Goal: Register for event/course

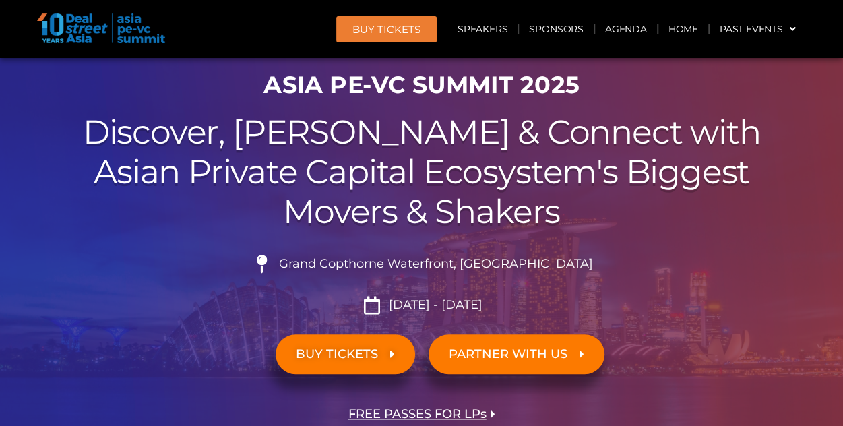
scroll to position [77, 0]
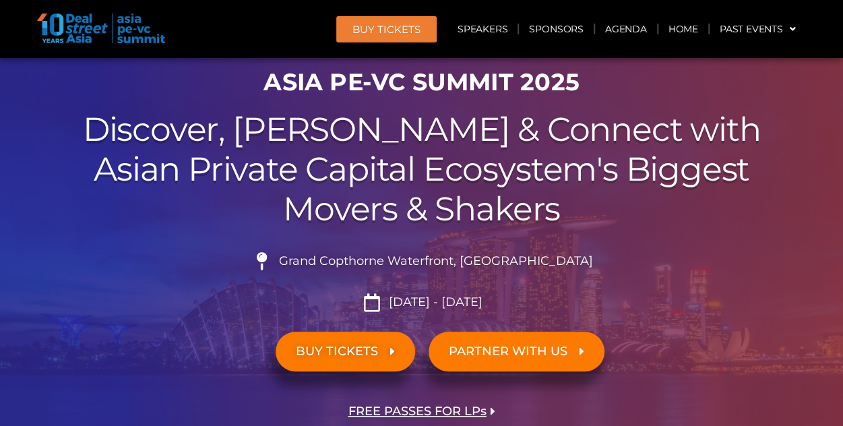
drag, startPoint x: 309, startPoint y: 258, endPoint x: 400, endPoint y: 138, distance: 150.5
click at [275, 258] on span at bounding box center [262, 261] width 25 height 18
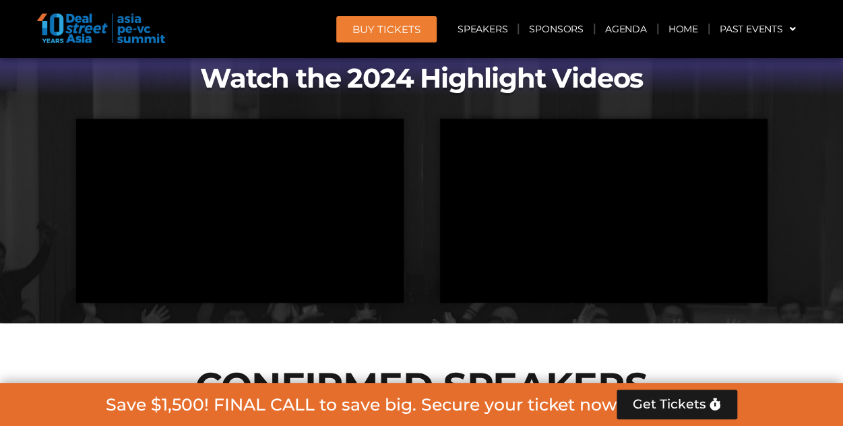
scroll to position [1155, 0]
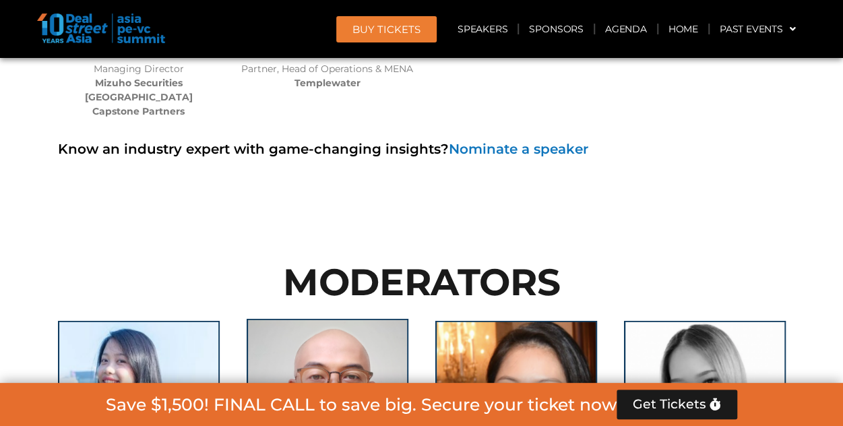
scroll to position [9206, 0]
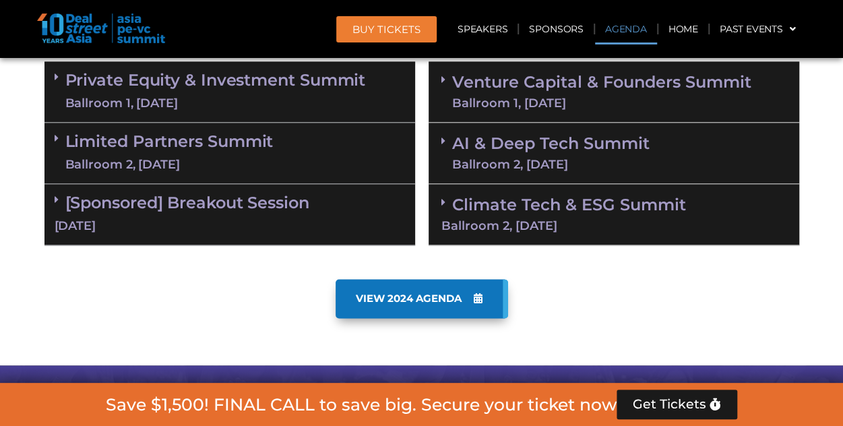
scroll to position [830, 0]
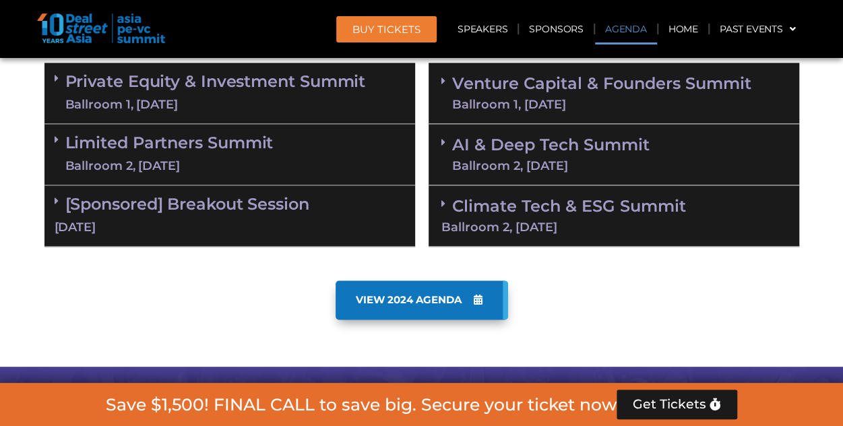
click at [298, 130] on div "Limited Partners Summit Ballroom 2, 10 Sept" at bounding box center [229, 154] width 371 height 61
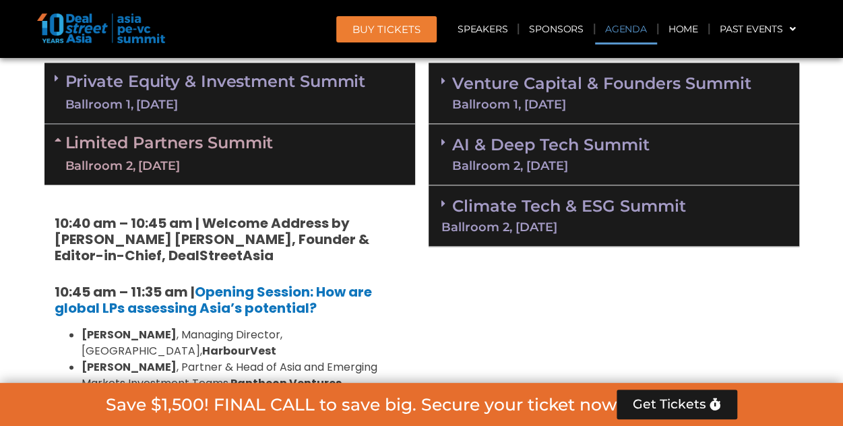
click at [321, 99] on div "Ballroom 1, [DATE]" at bounding box center [215, 104] width 300 height 17
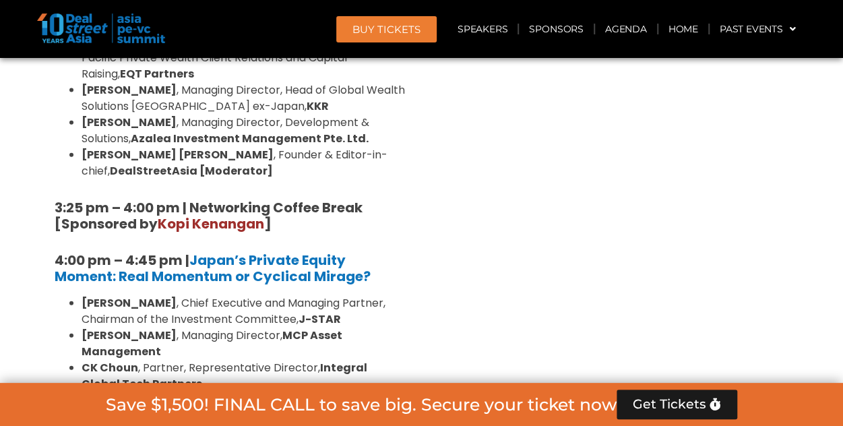
scroll to position [3992, 0]
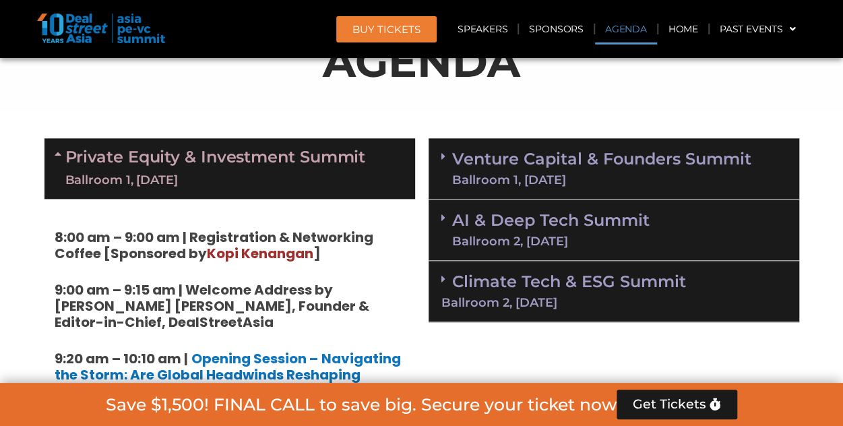
scroll to position [752, 0]
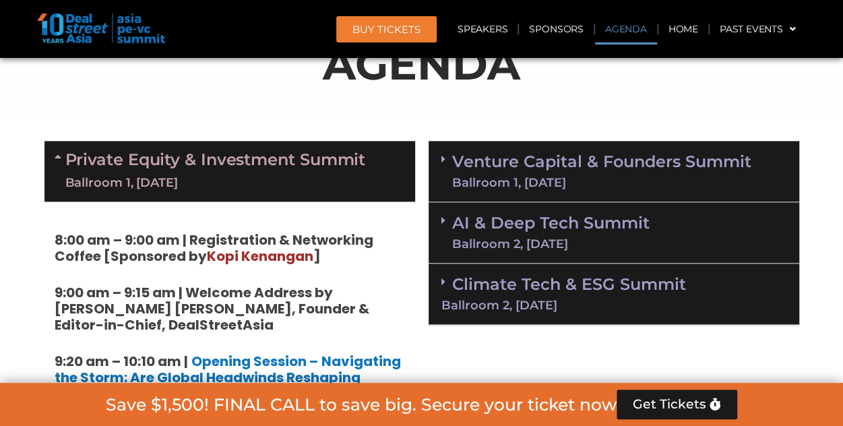
click at [578, 173] on link "Venture Capital & Founders​ Summit Ballroom 1, 11 Sept" at bounding box center [601, 171] width 299 height 35
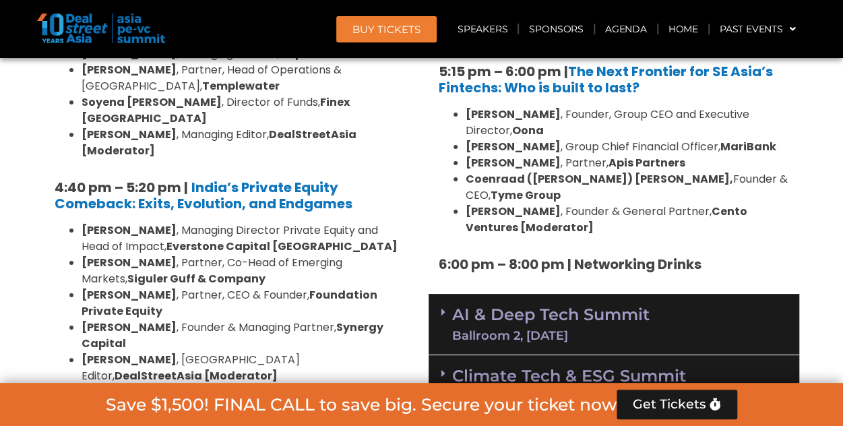
scroll to position [2515, 0]
click at [649, 293] on div "AI & Deep Tech Summit Ballroom 2, 11 Sept" at bounding box center [613, 323] width 371 height 61
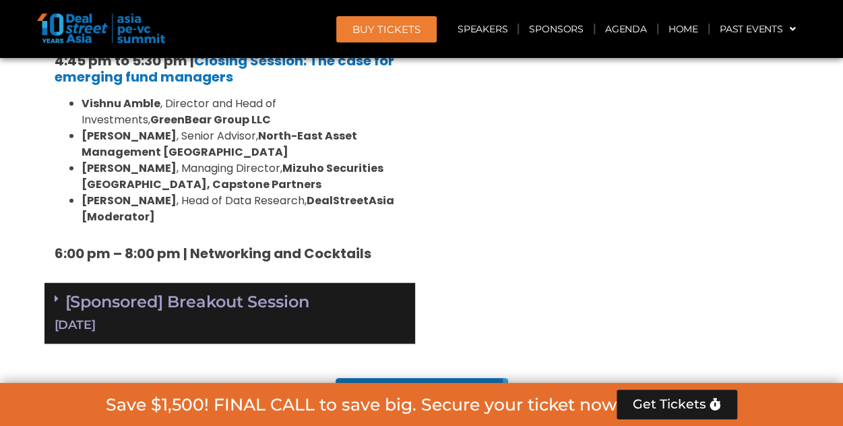
scroll to position [4370, 0]
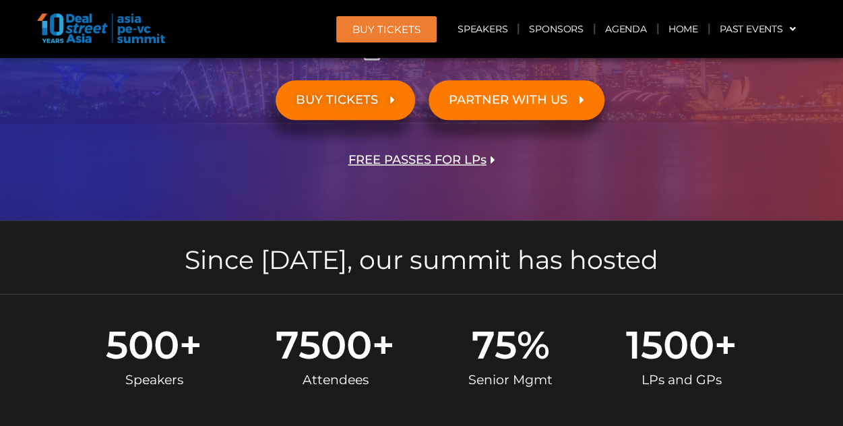
scroll to position [328, 0]
click at [431, 158] on span "FREE PASSES FOR LPs" at bounding box center [417, 160] width 138 height 13
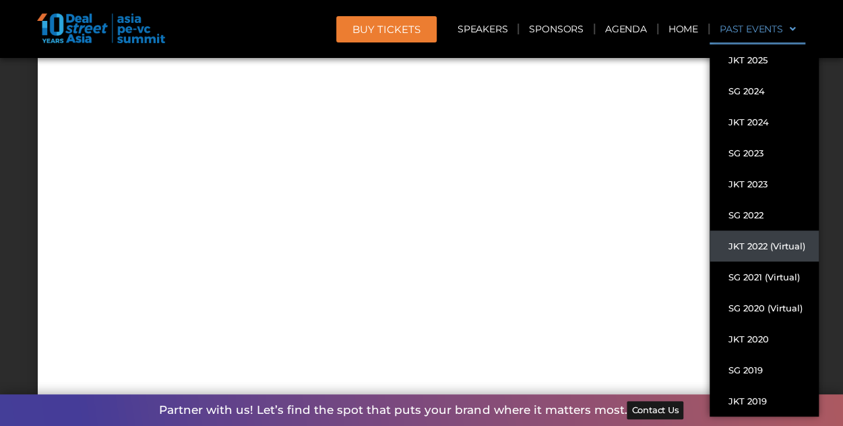
scroll to position [12193, 0]
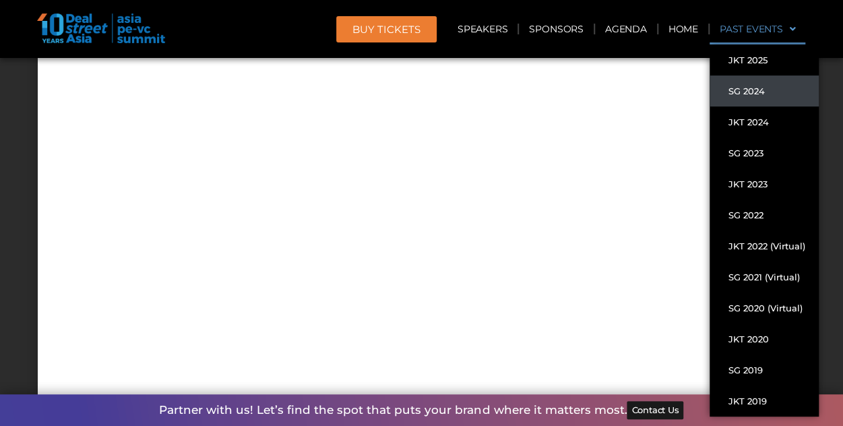
click at [756, 91] on link "SG 2024" at bounding box center [763, 90] width 109 height 31
click at [749, 92] on link "SG 2024" at bounding box center [763, 90] width 109 height 31
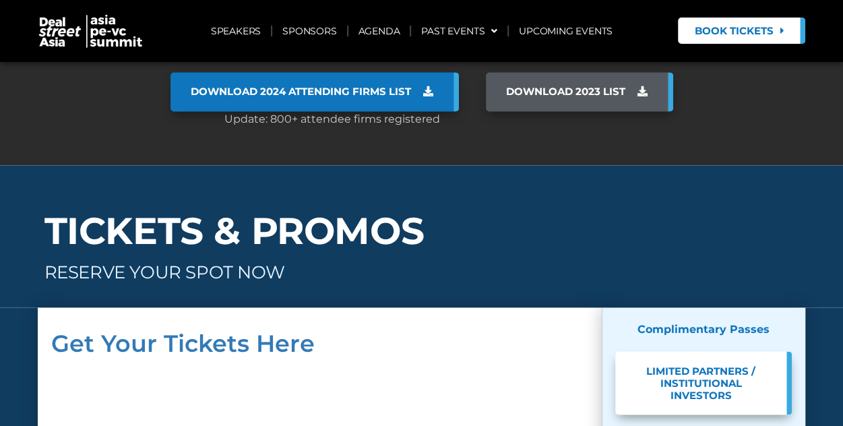
scroll to position [11103, 0]
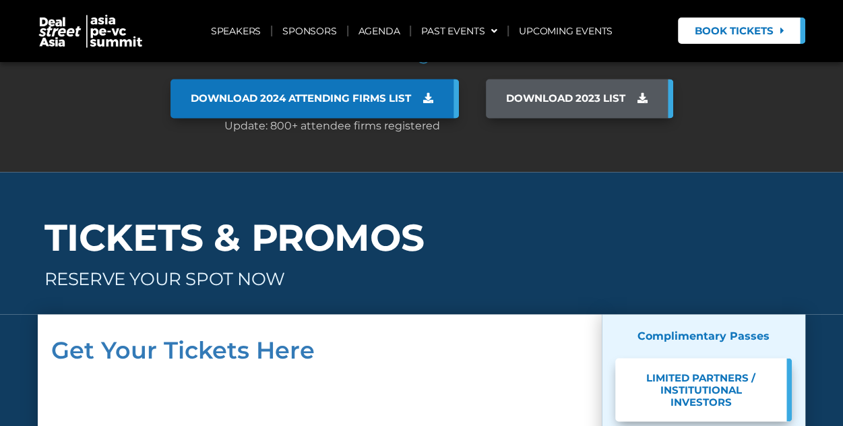
click at [737, 29] on span "Book Tickets" at bounding box center [733, 31] width 79 height 10
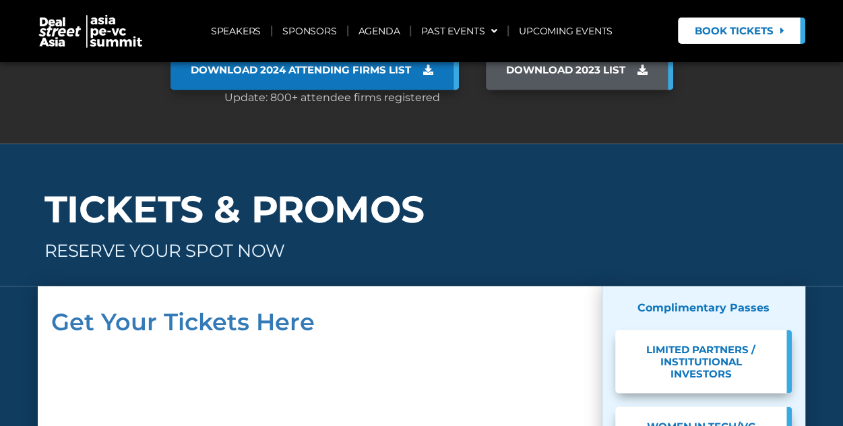
scroll to position [11133, 0]
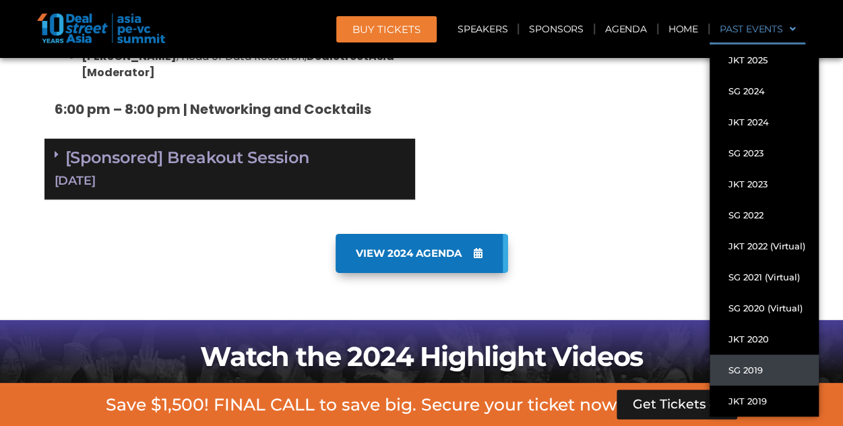
scroll to position [4513, 0]
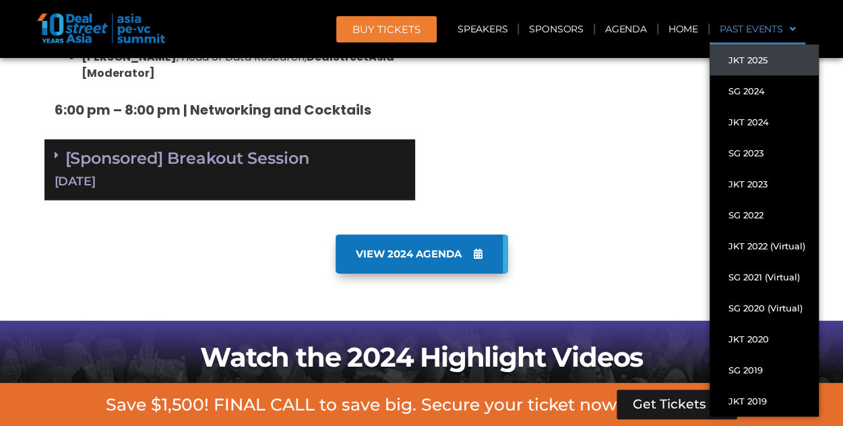
click at [759, 62] on link "JKT 2025" at bounding box center [763, 59] width 109 height 31
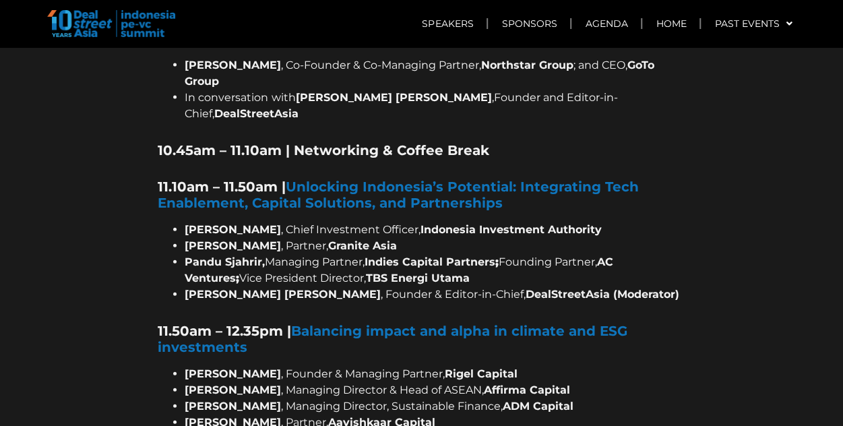
scroll to position [1357, 0]
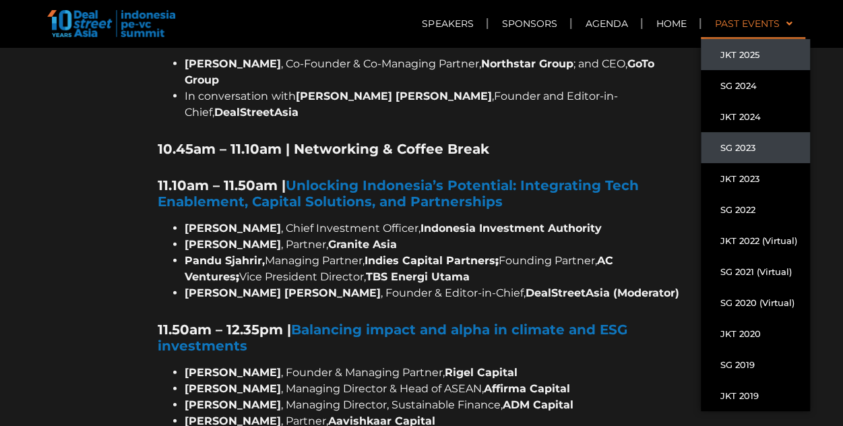
click at [737, 154] on link "SG 2023" at bounding box center [755, 147] width 109 height 31
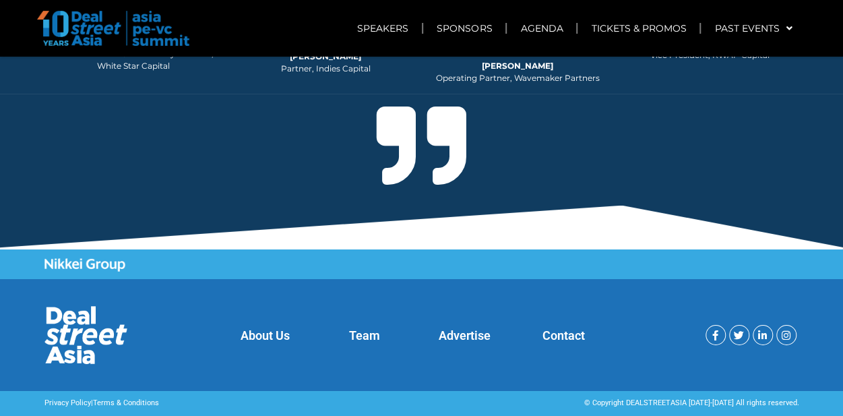
scroll to position [11058, 0]
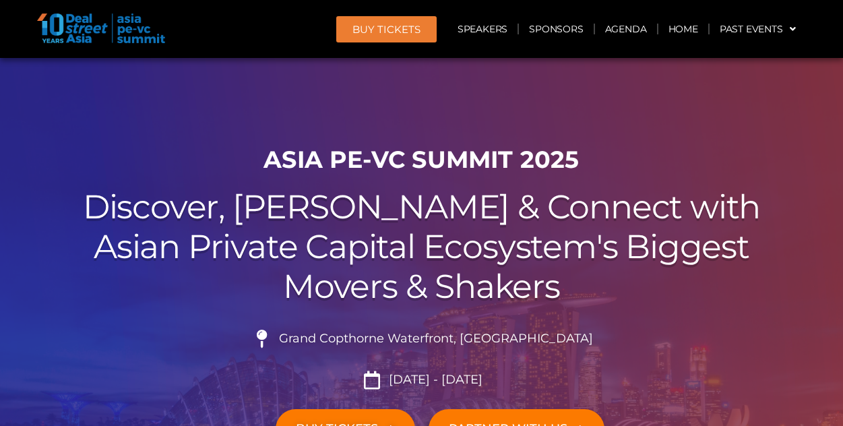
scroll to position [1155, 0]
